Goal: Information Seeking & Learning: Learn about a topic

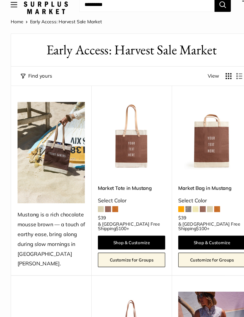
scroll to position [7, 0]
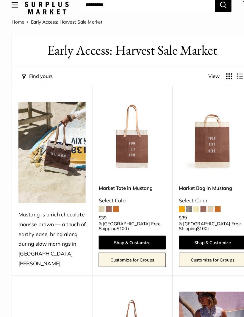
click at [107, 197] on span at bounding box center [107, 199] width 5 height 5
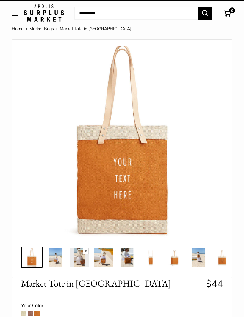
scroll to position [7, 0]
click at [108, 261] on img at bounding box center [103, 256] width 19 height 19
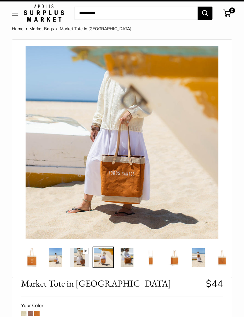
click at [160, 261] on img at bounding box center [151, 256] width 19 height 19
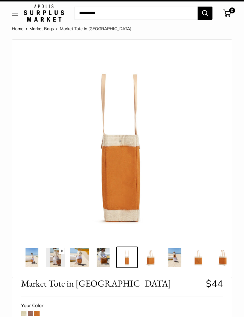
click at [167, 257] on img at bounding box center [174, 256] width 19 height 19
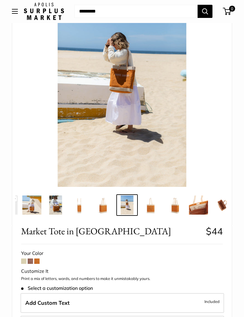
scroll to position [71, 0]
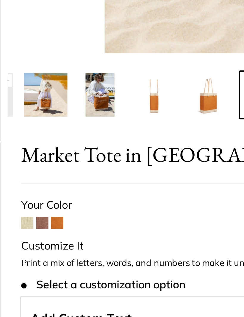
click at [28, 246] on span at bounding box center [30, 248] width 5 height 5
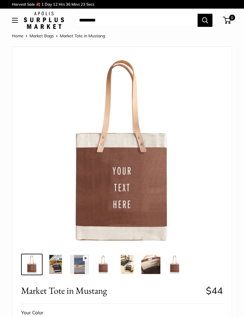
click at [56, 263] on img at bounding box center [55, 264] width 19 height 19
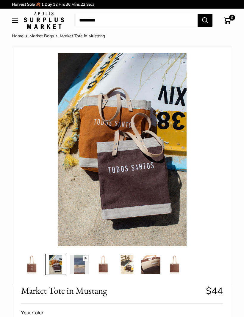
click at [108, 263] on img at bounding box center [103, 264] width 19 height 19
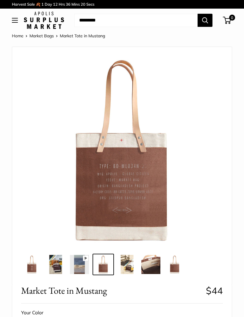
click at [151, 264] on img at bounding box center [151, 264] width 19 height 19
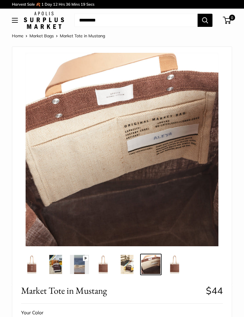
click at [173, 264] on img at bounding box center [174, 264] width 19 height 19
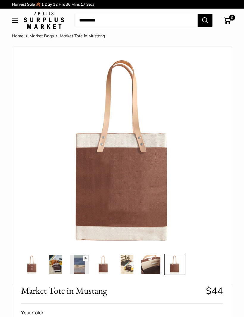
click at [124, 268] on img at bounding box center [127, 264] width 19 height 19
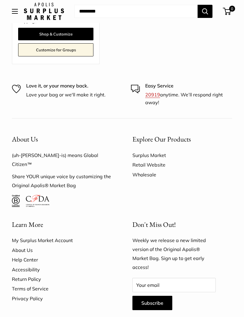
scroll to position [1202, 0]
